Goal: Information Seeking & Learning: Learn about a topic

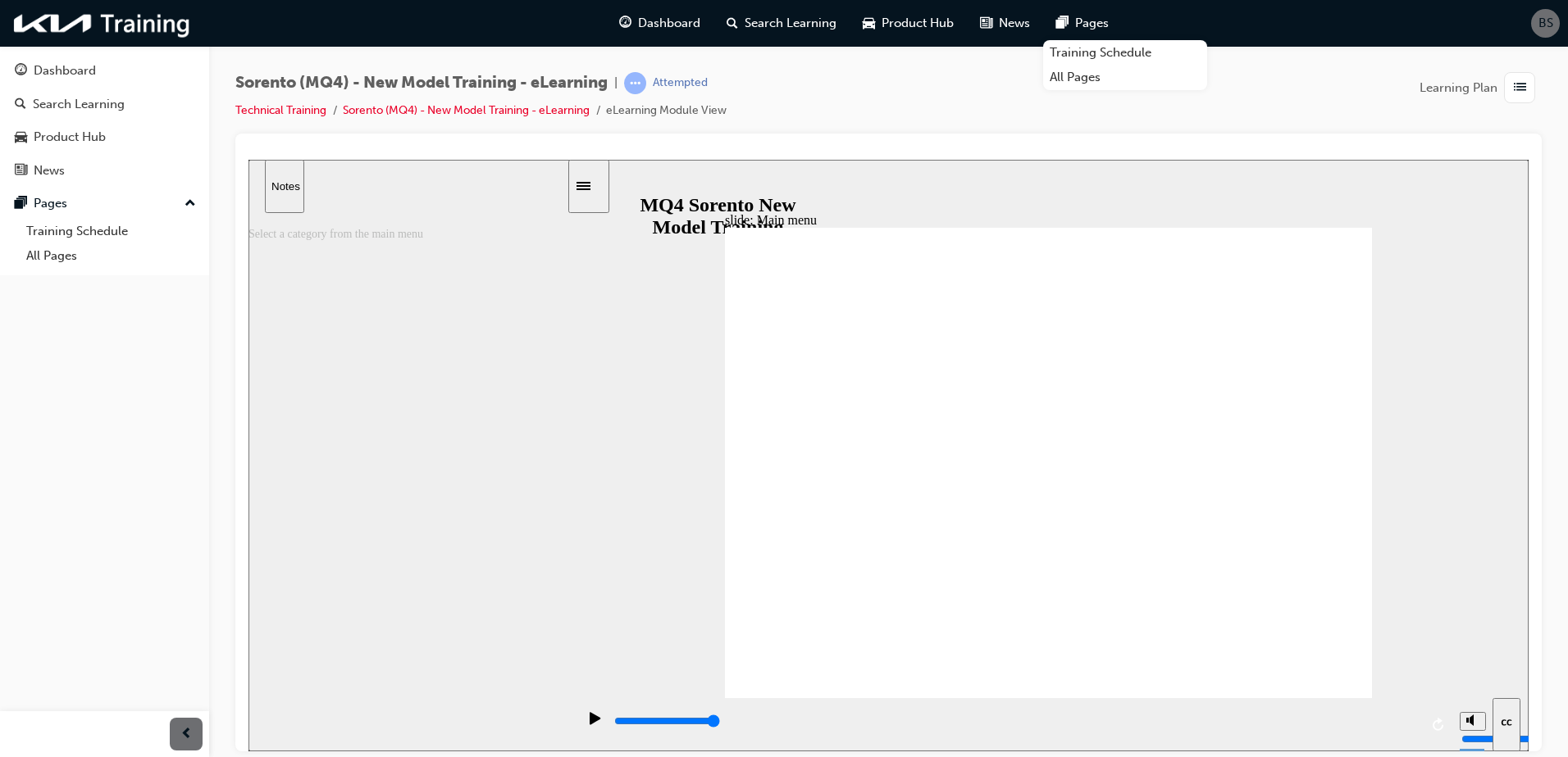
click at [589, 722] on icon "play/pause" at bounding box center [594, 717] width 10 height 12
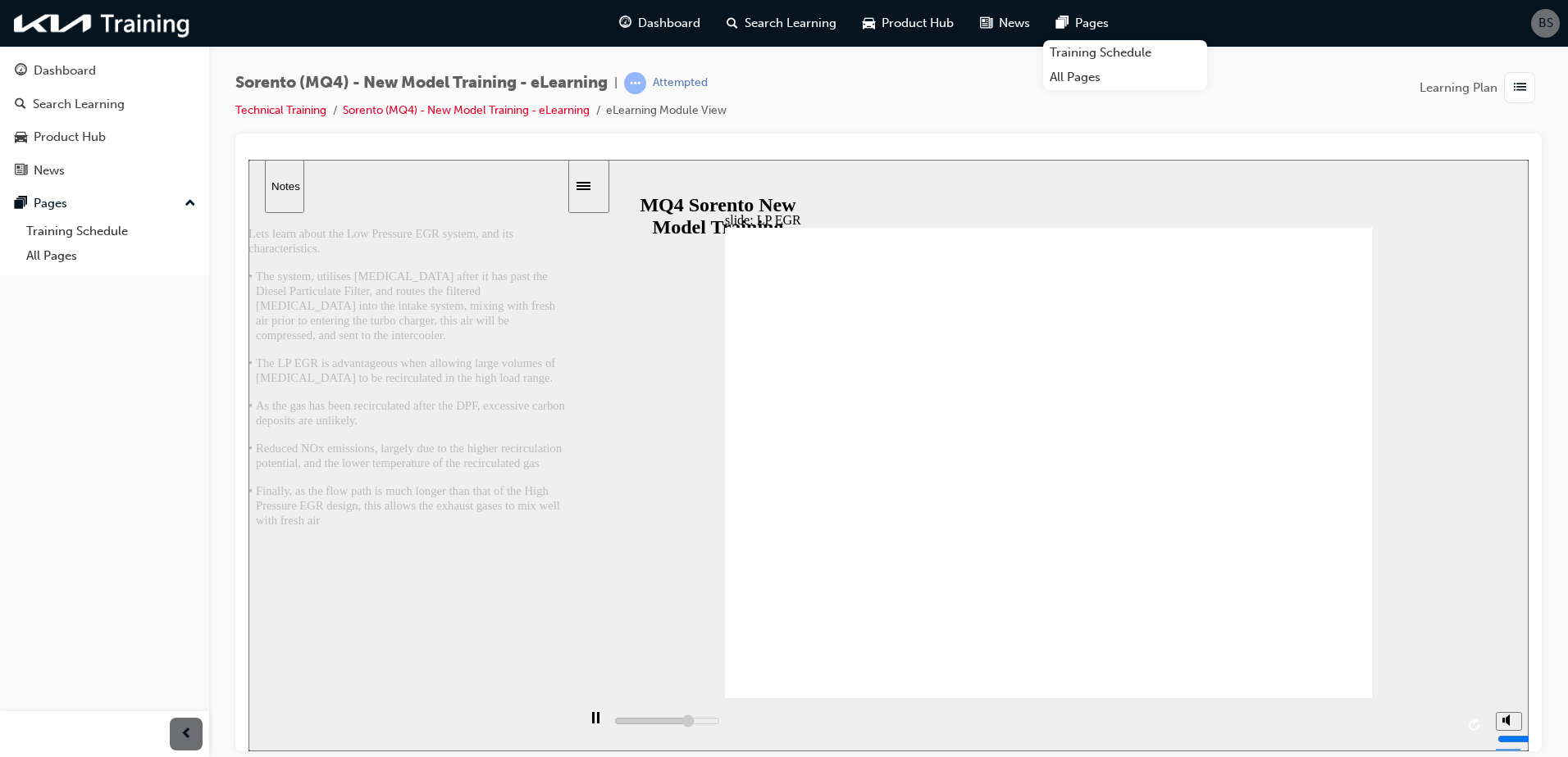
click at [586, 720] on div "play/pause" at bounding box center [595, 725] width 28 height 28
click at [594, 724] on icon "play/pause" at bounding box center [594, 717] width 10 height 12
click at [592, 721] on rect "play/pause" at bounding box center [593, 717] width 3 height 11
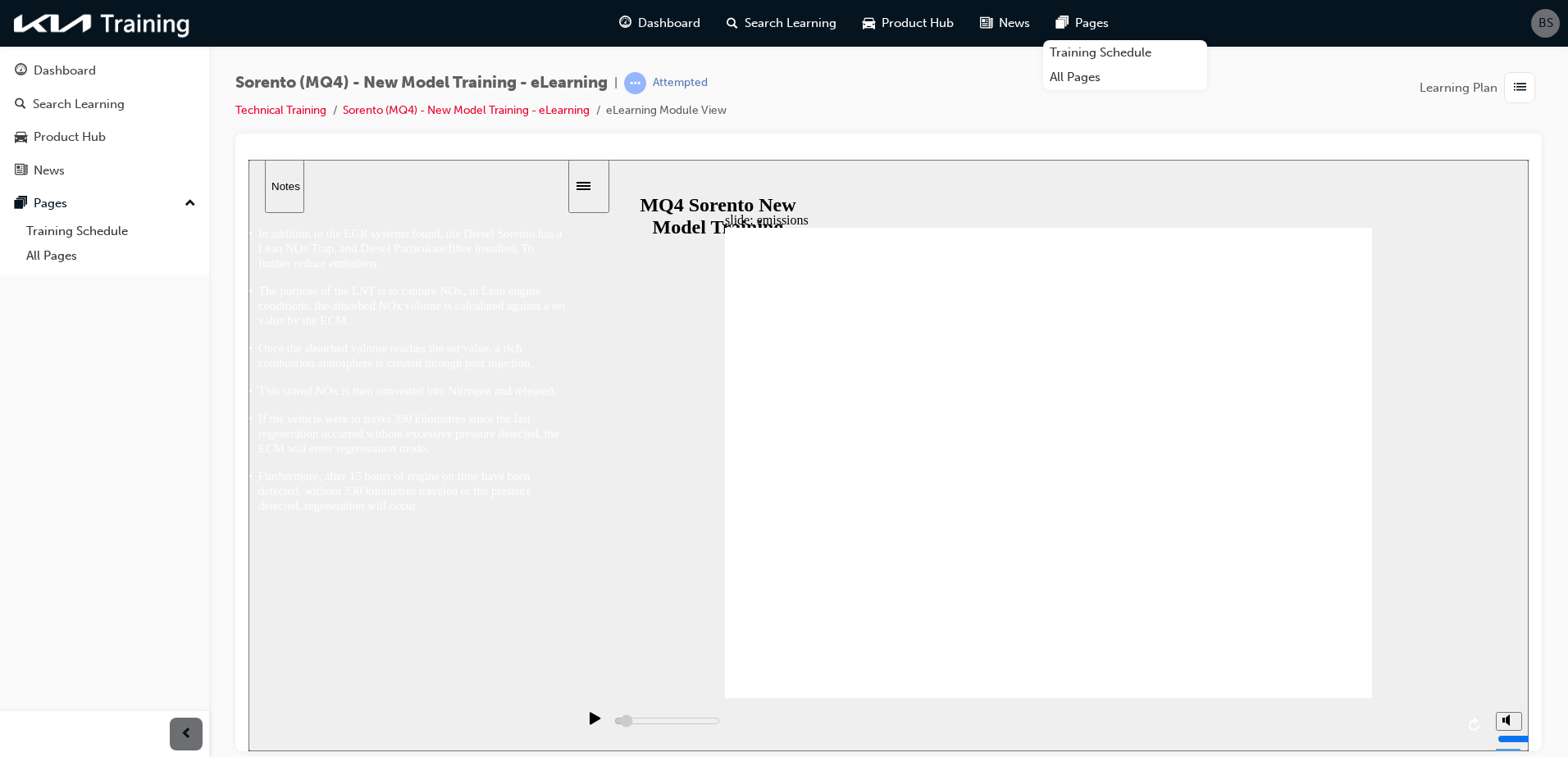
click at [589, 721] on icon "play/pause" at bounding box center [594, 717] width 10 height 12
click at [592, 721] on rect "play/pause" at bounding box center [593, 717] width 3 height 11
click at [589, 721] on icon "play/pause" at bounding box center [594, 717] width 10 height 12
drag, startPoint x: 739, startPoint y: 290, endPoint x: 808, endPoint y: 403, distance: 132.4
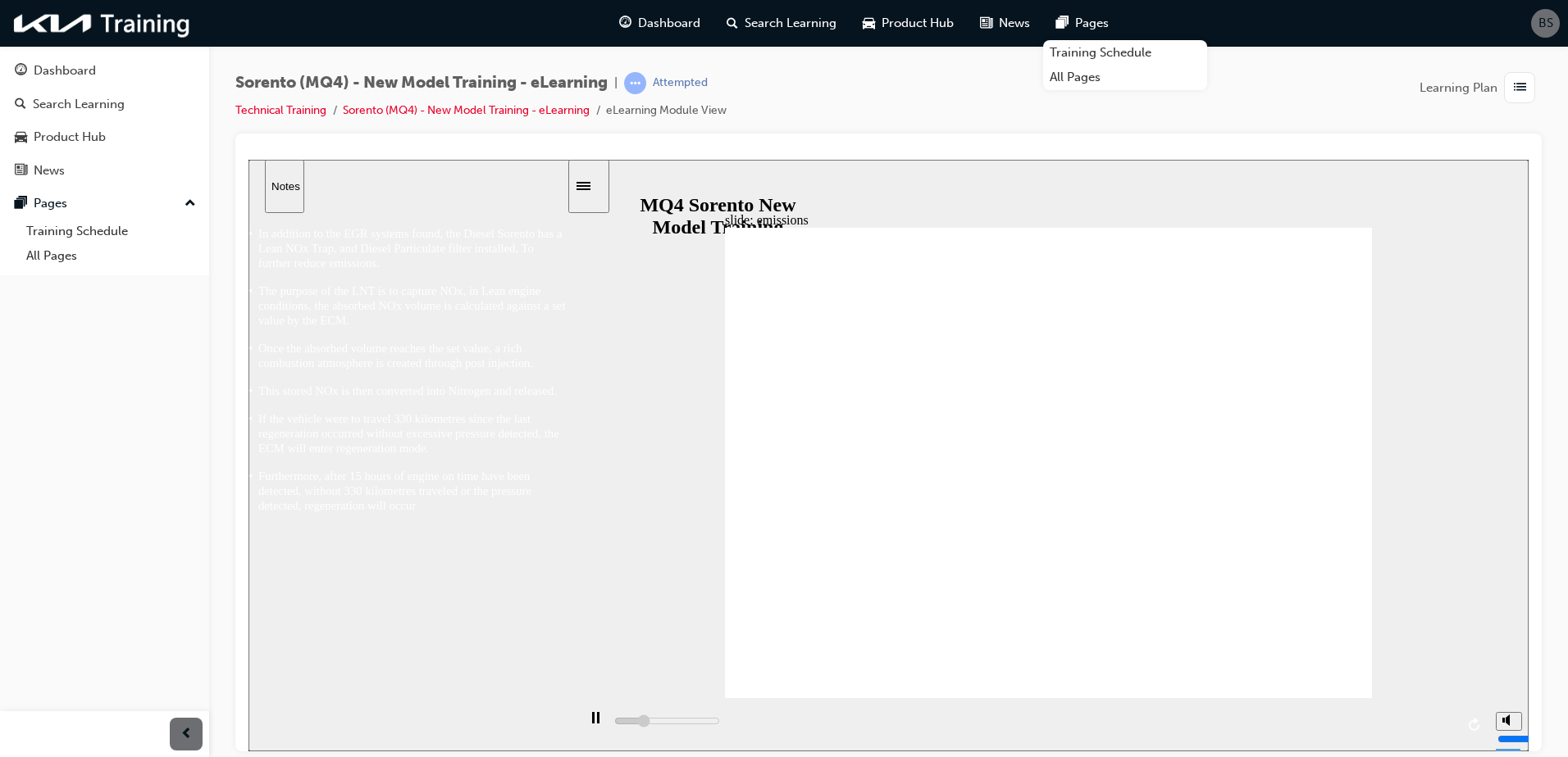
drag, startPoint x: 943, startPoint y: 394, endPoint x: 1007, endPoint y: 394, distance: 64.0
type input "4900"
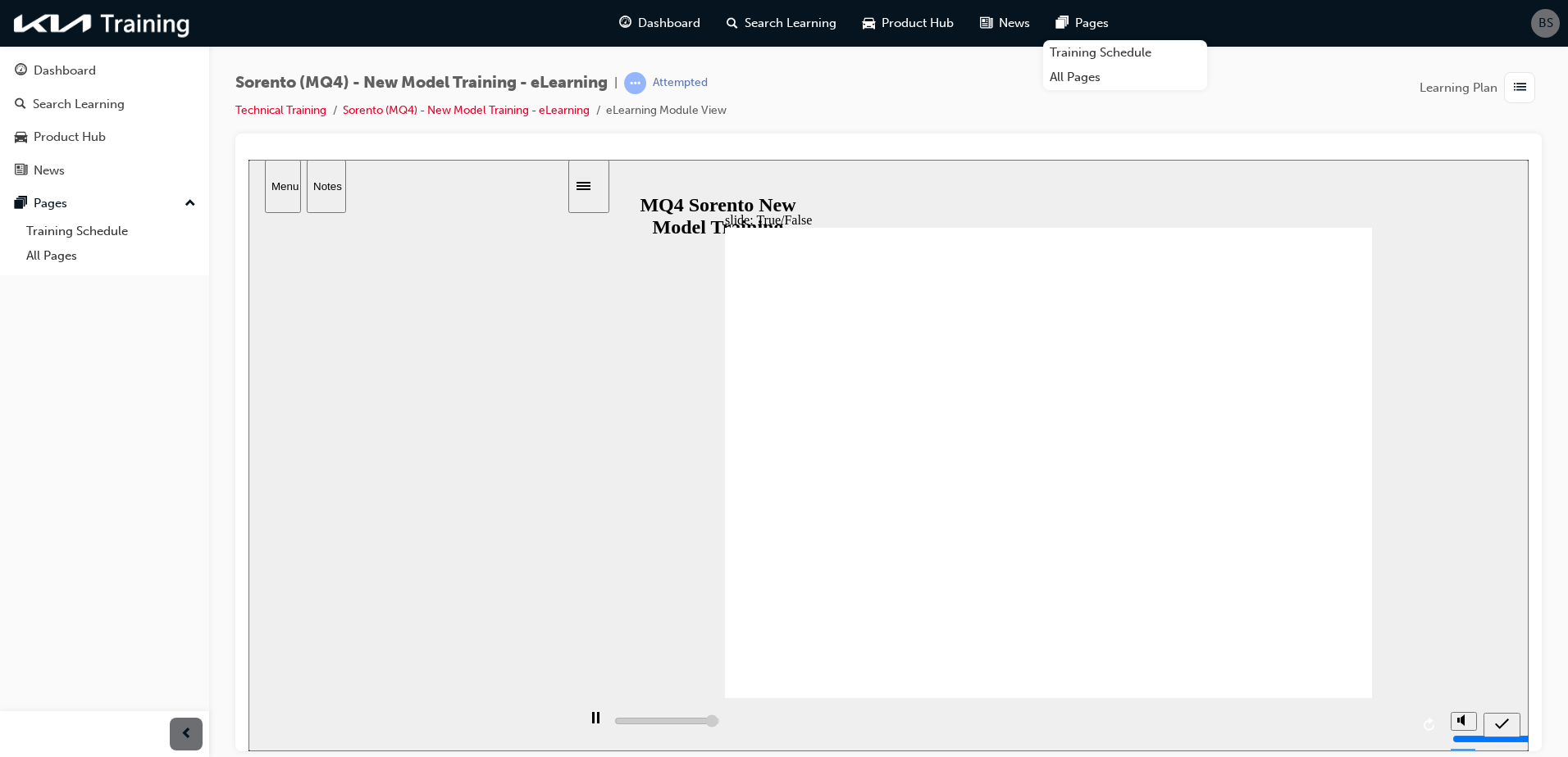
radio input "true"
click at [1508, 730] on icon "submit" at bounding box center [1501, 723] width 14 height 14
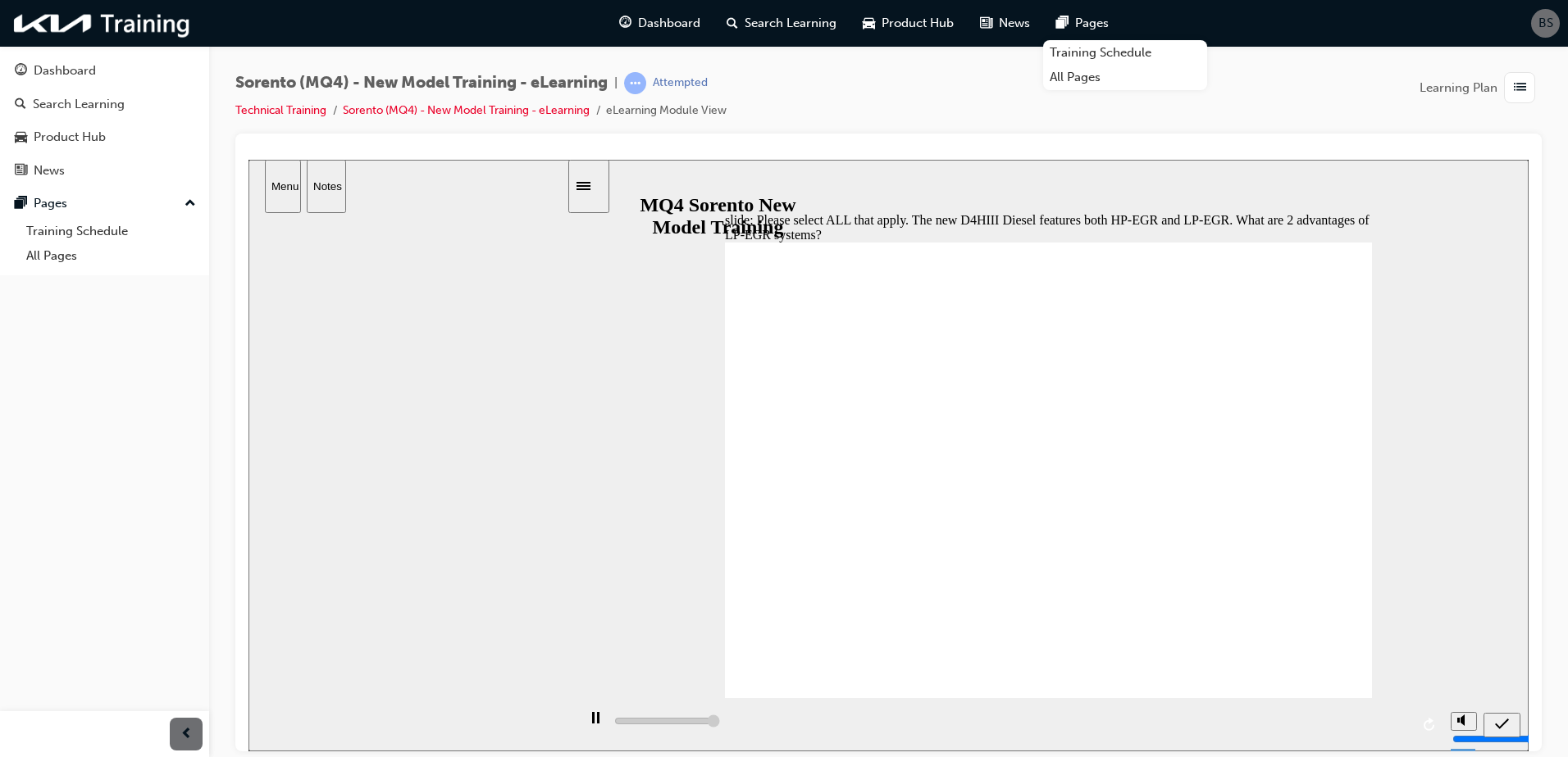
type input "5000"
checkbox input "true"
drag, startPoint x: 775, startPoint y: 481, endPoint x: 808, endPoint y: 482, distance: 33.0
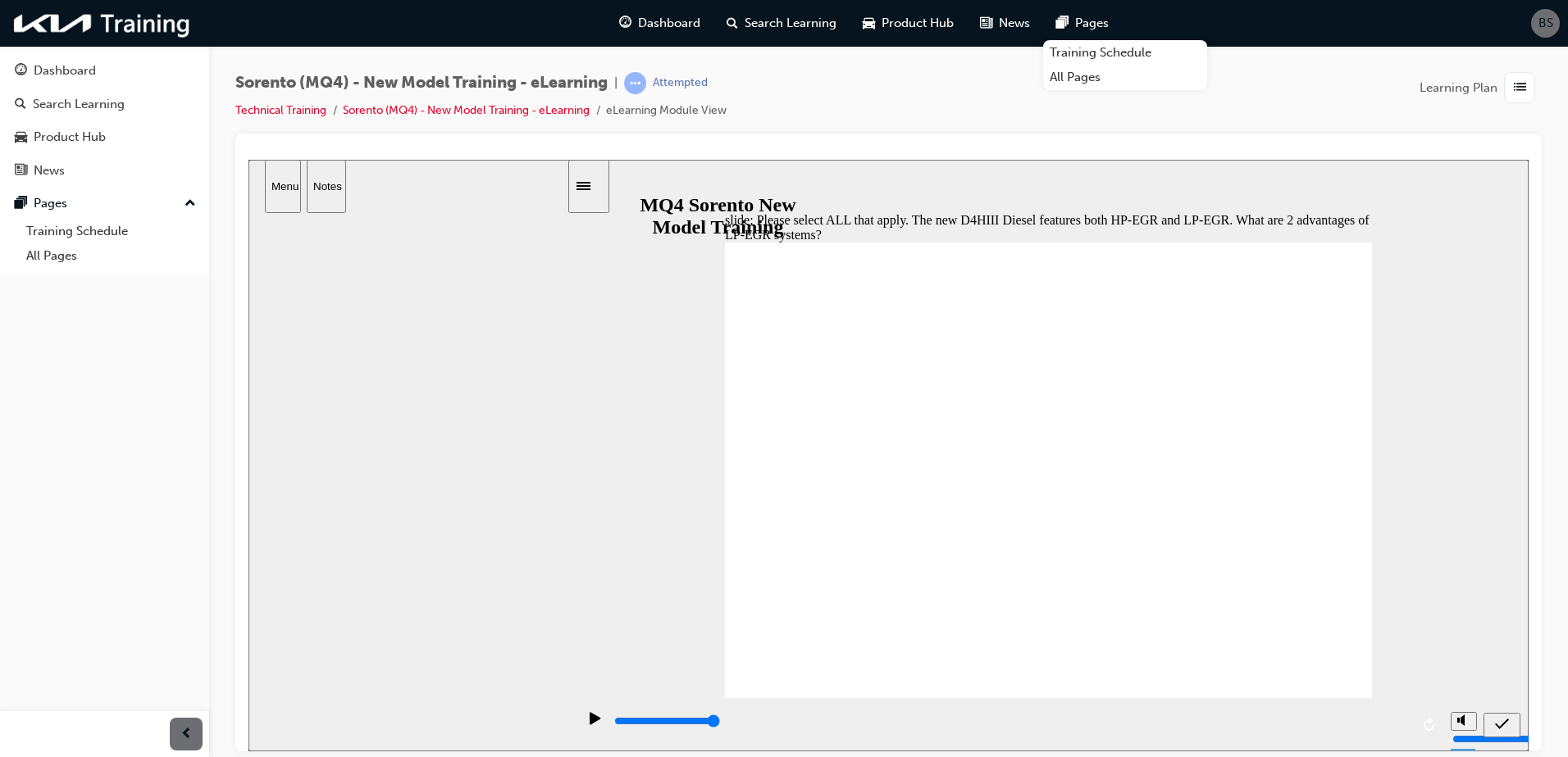
checkbox input "true"
click at [1497, 728] on icon "submit" at bounding box center [1501, 723] width 14 height 14
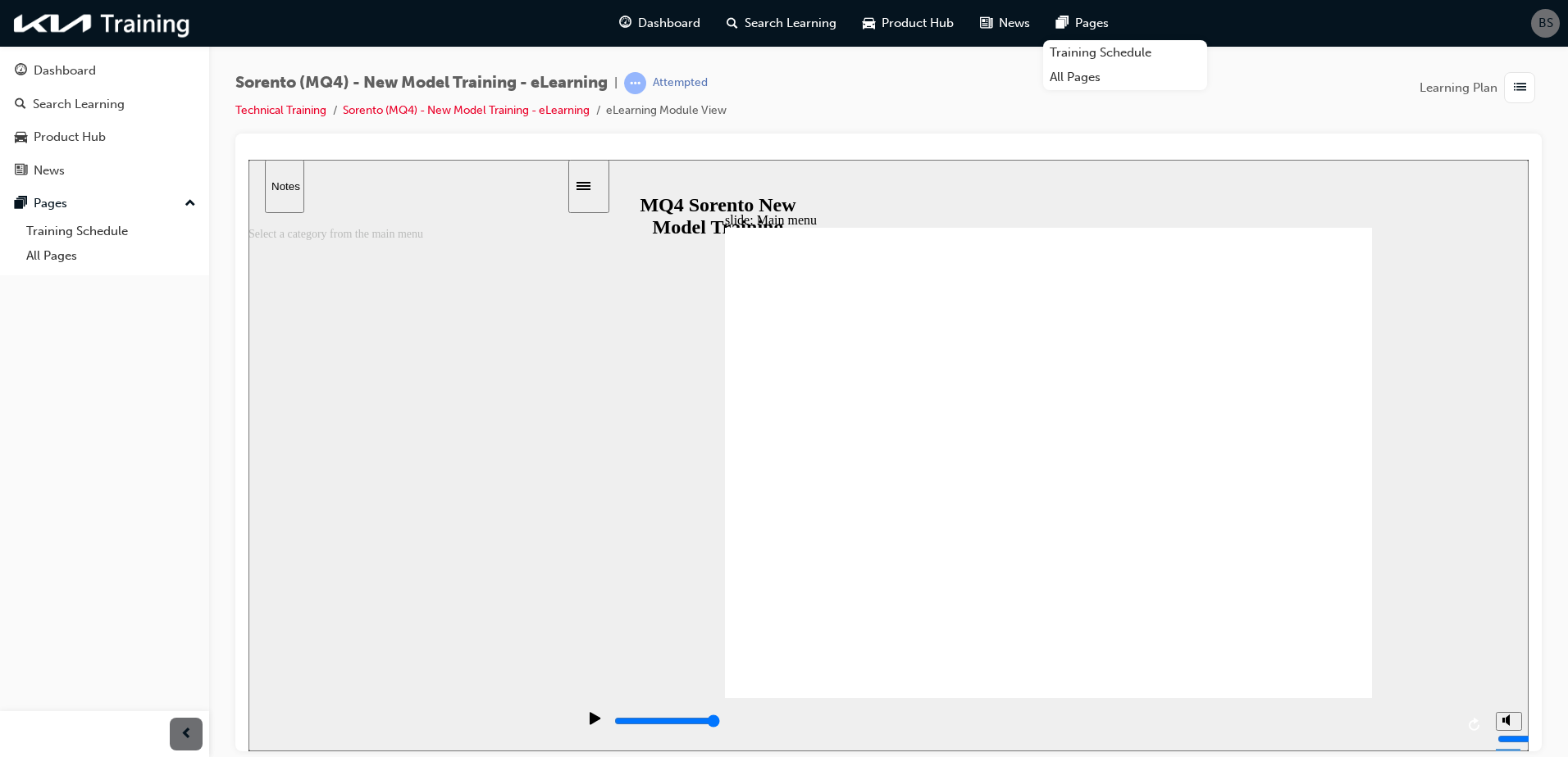
type input "5000"
